Goal: Obtain resource: Download file/media

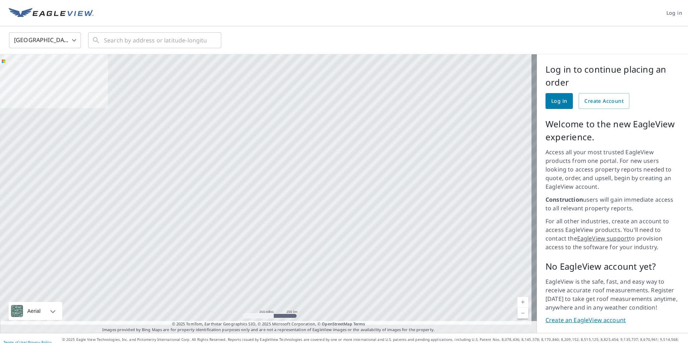
click at [551, 98] on span "Log in" at bounding box center [559, 101] width 16 height 9
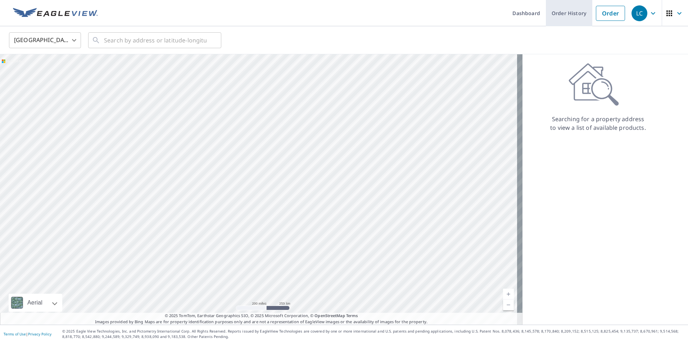
click at [579, 14] on link "Order History" at bounding box center [569, 13] width 46 height 26
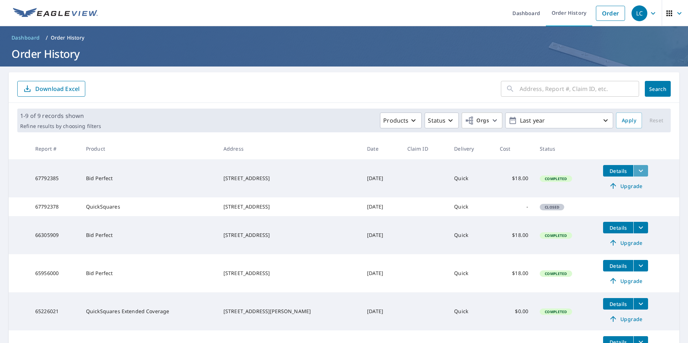
click at [636, 170] on icon "filesDropdownBtn-67792385" at bounding box center [640, 170] width 9 height 9
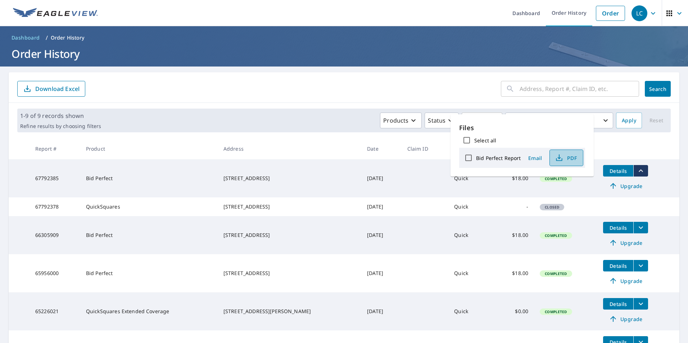
click at [566, 157] on span "PDF" at bounding box center [565, 158] width 23 height 9
click at [568, 157] on span "PDF" at bounding box center [565, 158] width 23 height 9
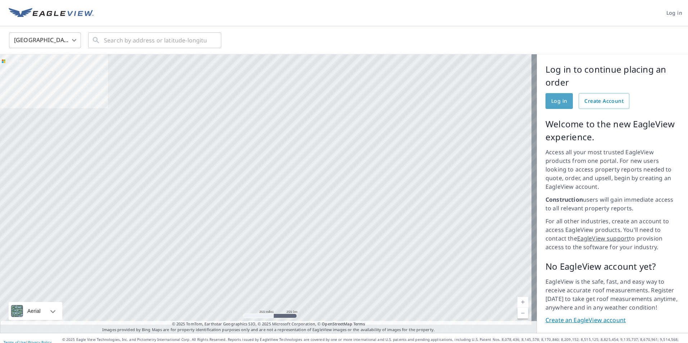
click at [560, 100] on span "Log in" at bounding box center [559, 101] width 16 height 9
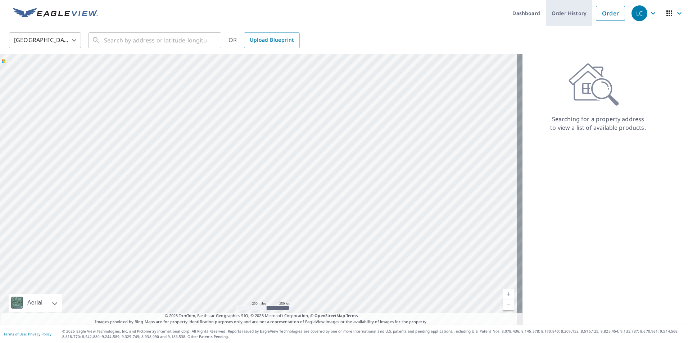
click at [571, 18] on link "Order History" at bounding box center [569, 13] width 46 height 26
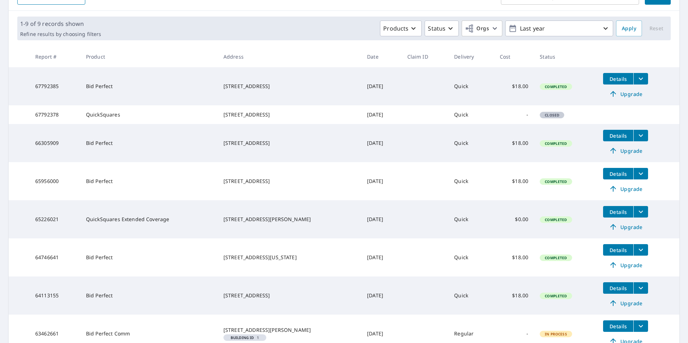
scroll to position [27, 0]
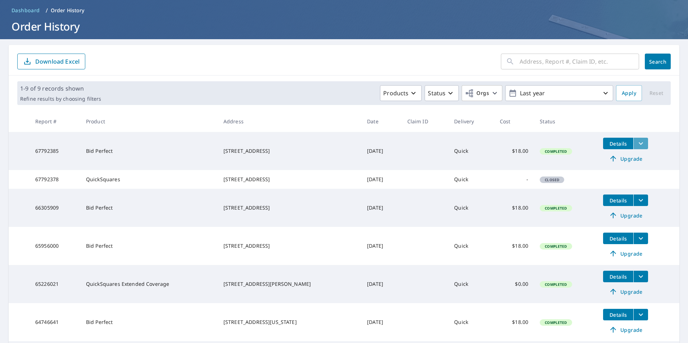
click at [636, 142] on icon "filesDropdownBtn-67792385" at bounding box center [640, 143] width 9 height 9
